Goal: Navigation & Orientation: Find specific page/section

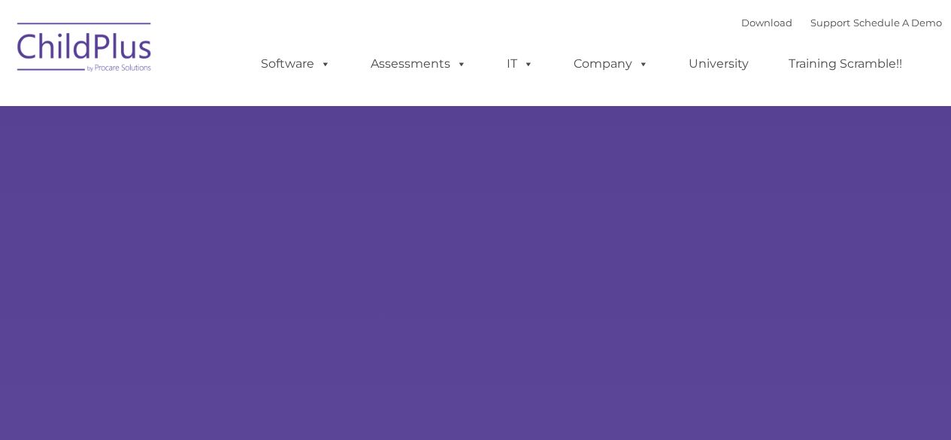
type input ""
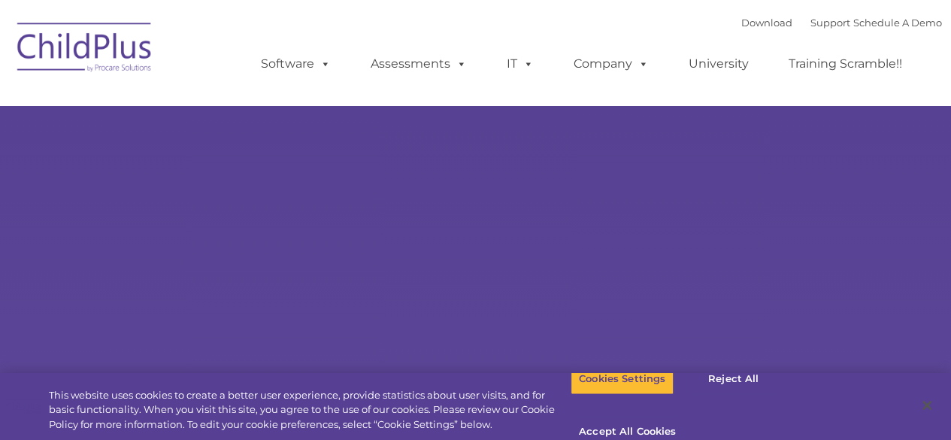
select select "MEDIUM"
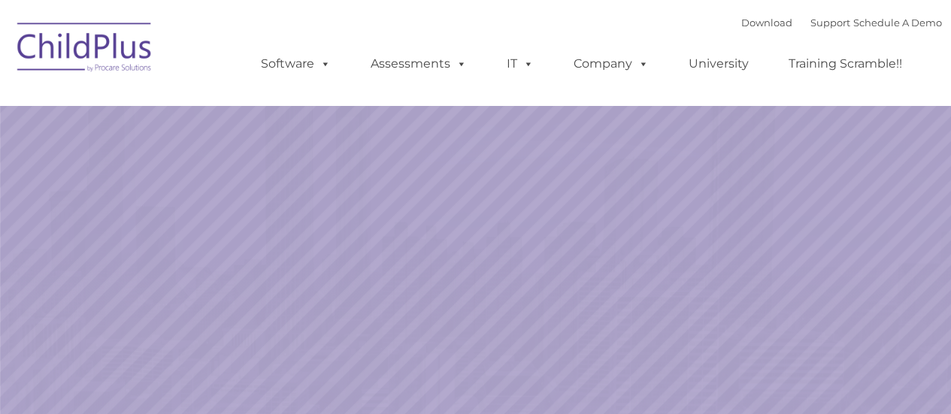
select select "MEDIUM"
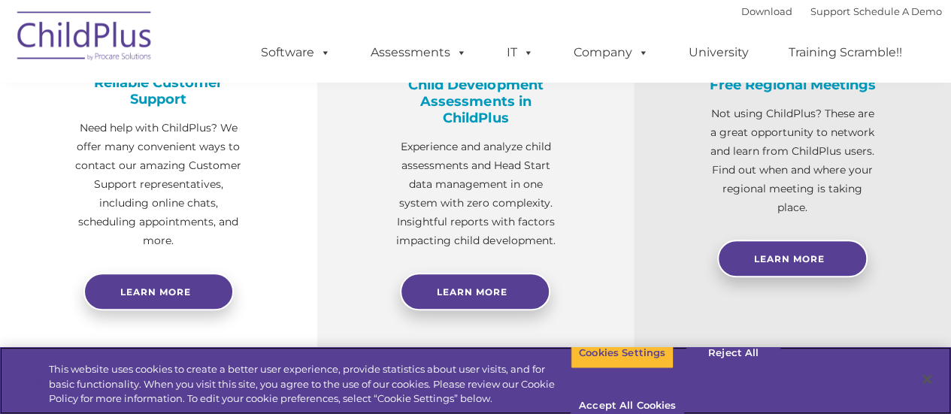
scroll to position [643, 0]
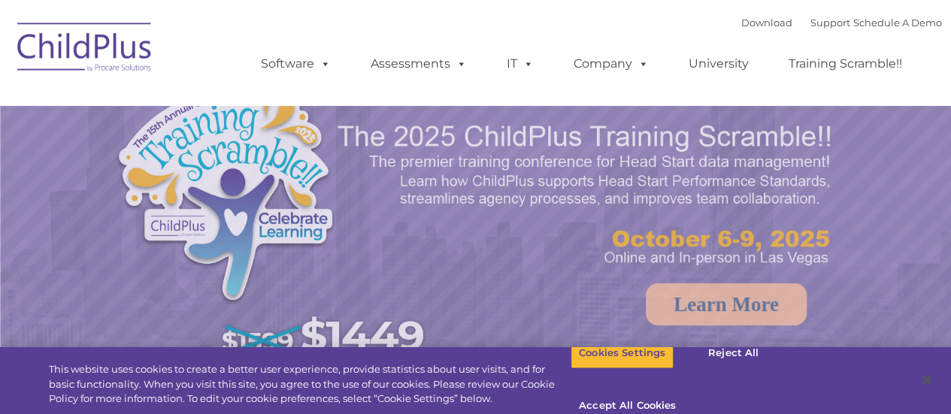
select select "MEDIUM"
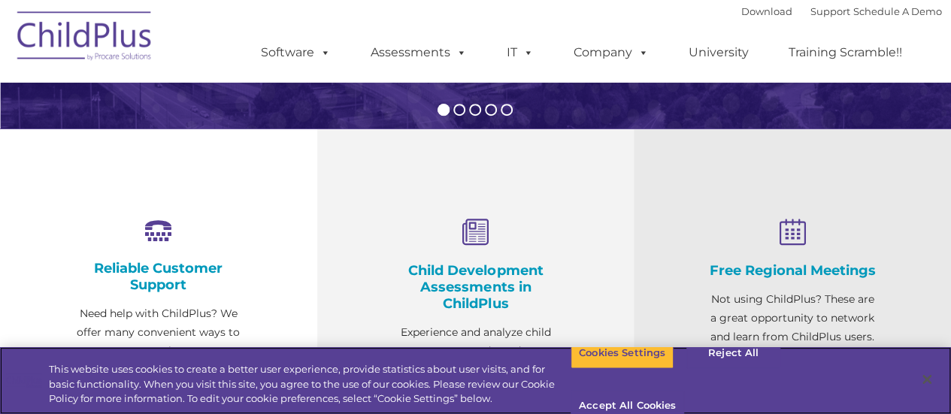
scroll to position [458, 0]
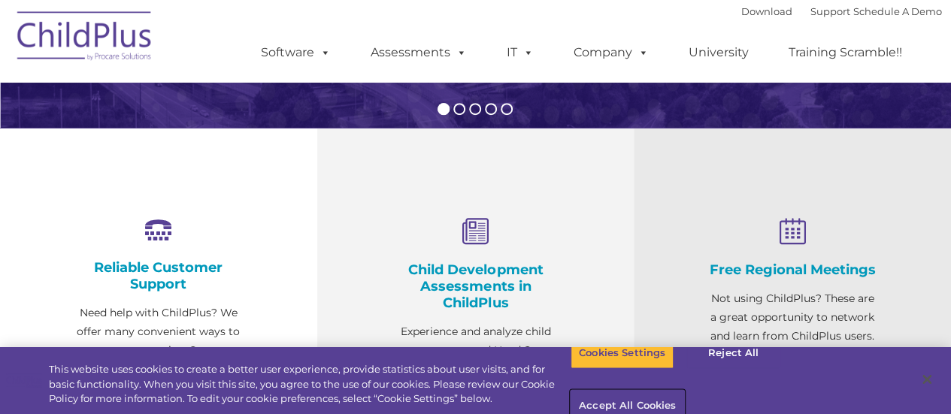
click at [684, 391] on button "Accept All Cookies" at bounding box center [626, 407] width 113 height 32
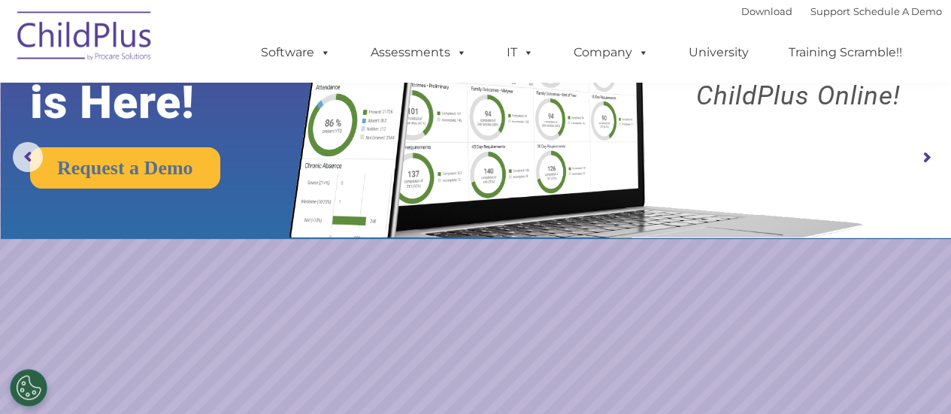
scroll to position [0, 0]
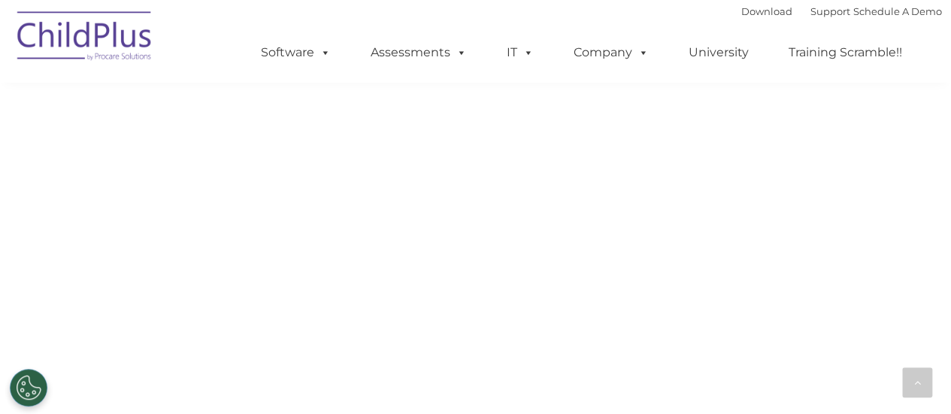
scroll to position [1034, 0]
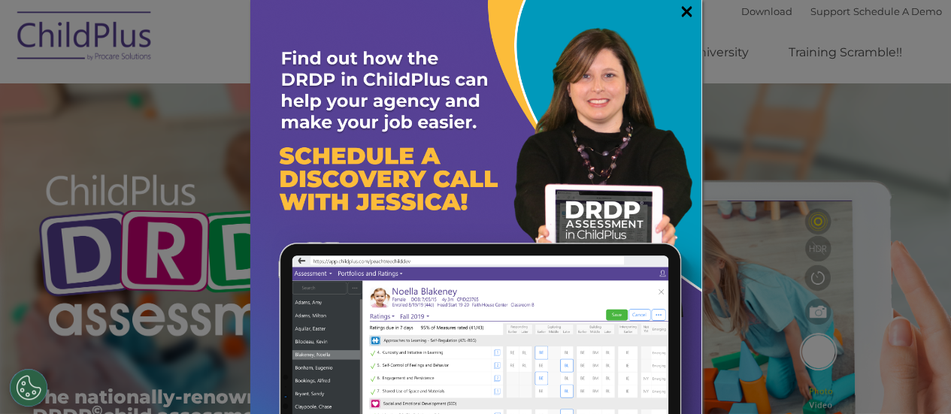
click at [678, 7] on link "×" at bounding box center [686, 11] width 17 height 15
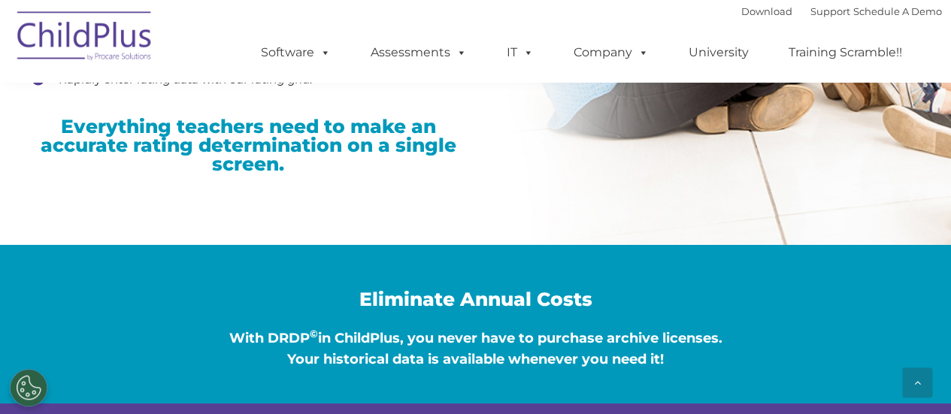
scroll to position [2436, 0]
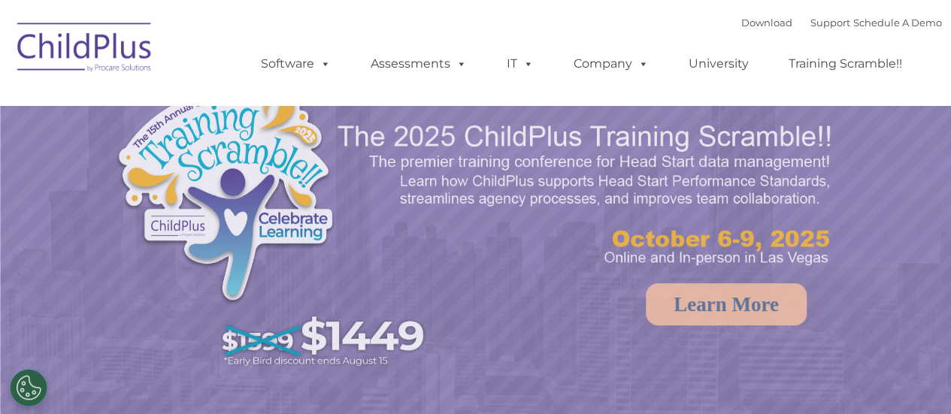
select select "MEDIUM"
